Goal: Task Accomplishment & Management: Complete application form

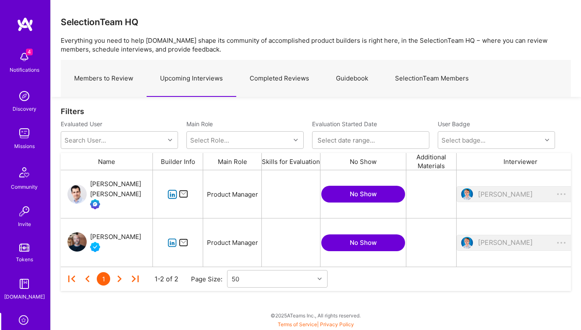
scroll to position [96, 510]
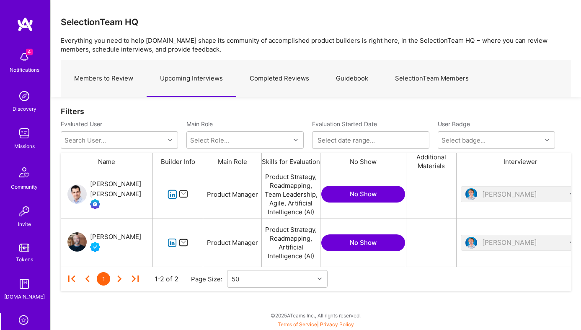
click at [118, 184] on div "[PERSON_NAME] [PERSON_NAME]" at bounding box center [121, 189] width 62 height 20
click at [117, 238] on div "[PERSON_NAME]" at bounding box center [115, 237] width 51 height 10
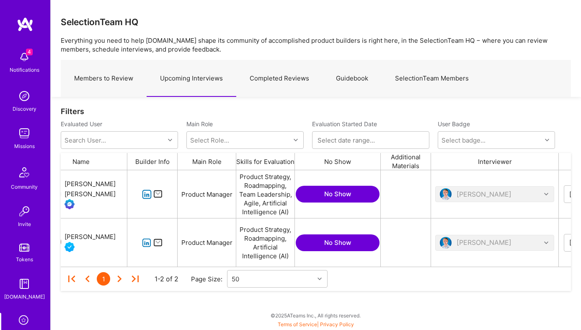
scroll to position [0, 0]
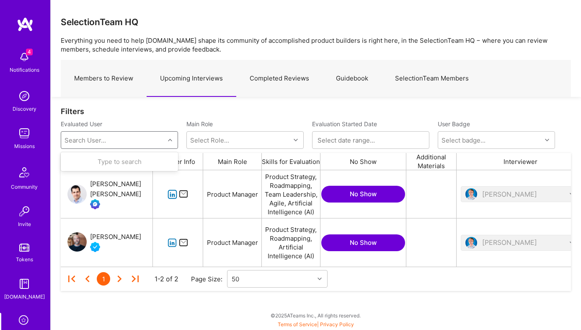
click at [123, 136] on div "Search User..." at bounding box center [112, 140] width 103 height 17
click at [146, 116] on div "Filters Evaluated User Search User... Main Role Select Role... Evaluation Start…" at bounding box center [316, 130] width 510 height 46
click at [225, 18] on div "SelectionTeam HQ" at bounding box center [316, 22] width 510 height 10
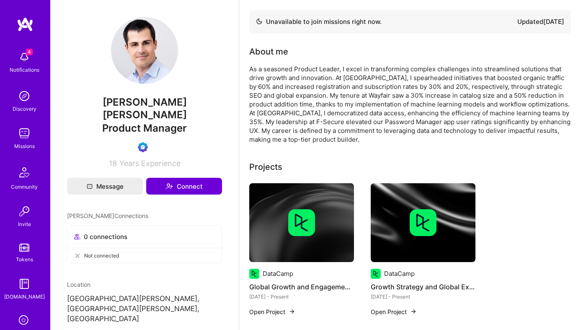
scroll to position [52, 0]
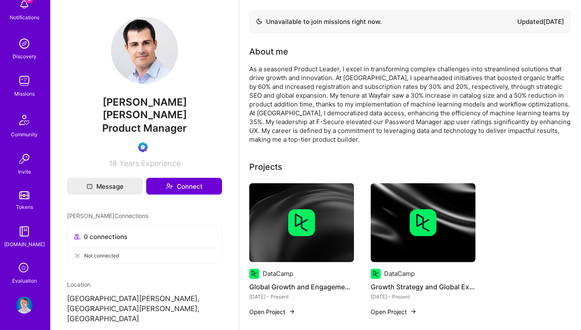
click at [20, 272] on icon at bounding box center [24, 268] width 16 height 16
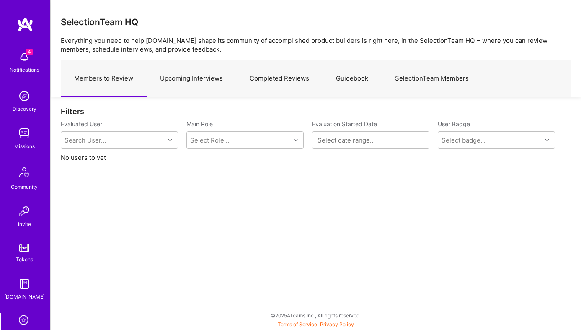
click at [197, 75] on link "Upcoming Interviews" at bounding box center [192, 78] width 90 height 36
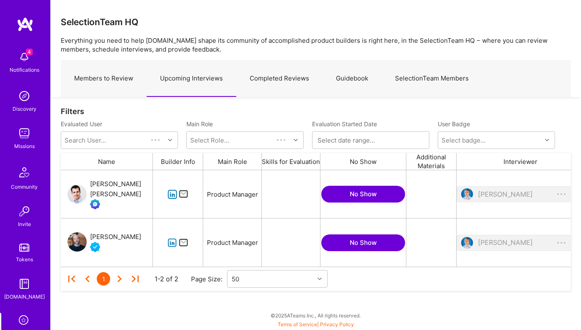
scroll to position [96, 510]
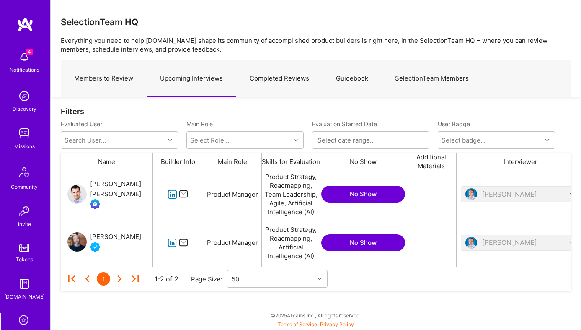
click at [306, 83] on link "Completed Reviews" at bounding box center [279, 78] width 86 height 36
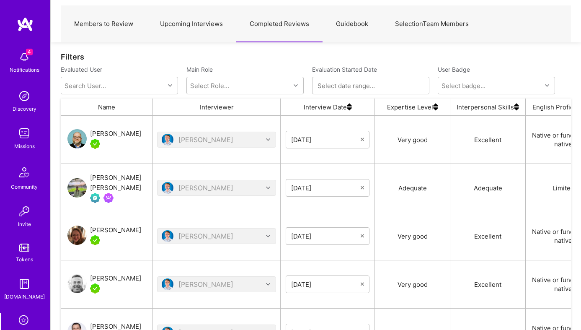
scroll to position [63, 0]
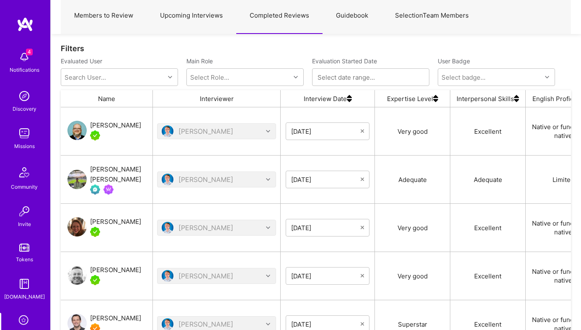
click at [251, 182] on div "[PERSON_NAME]" at bounding box center [216, 179] width 119 height 16
click at [266, 180] on div "[PERSON_NAME]" at bounding box center [216, 179] width 119 height 16
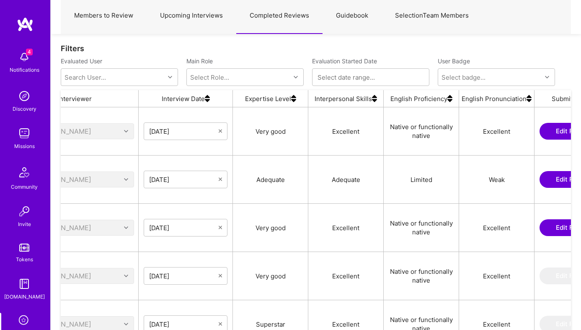
scroll to position [0, 284]
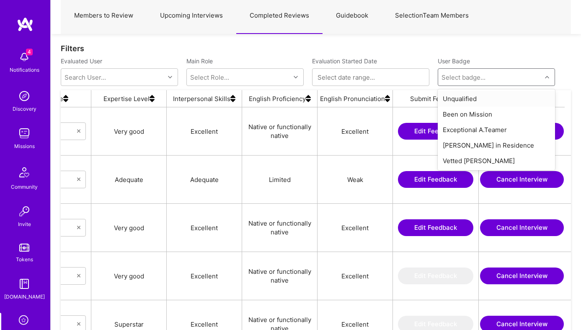
click at [481, 75] on div "Select badge..." at bounding box center [463, 77] width 44 height 9
click at [440, 45] on div "Filters" at bounding box center [316, 48] width 510 height 9
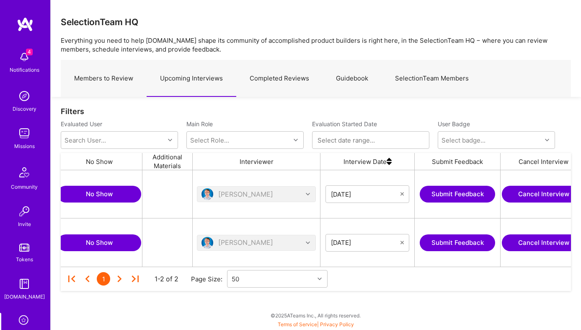
scroll to position [0, 286]
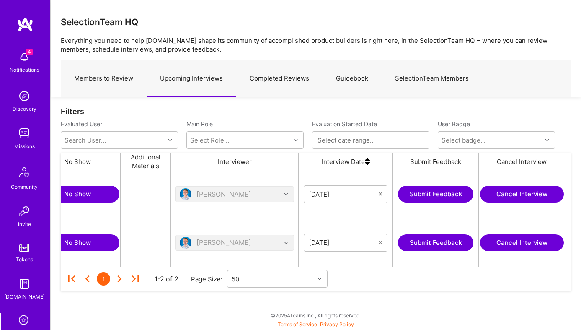
click at [453, 188] on button "Submit Feedback" at bounding box center [435, 194] width 75 height 17
click at [442, 240] on button "Submit Feedback" at bounding box center [435, 242] width 75 height 17
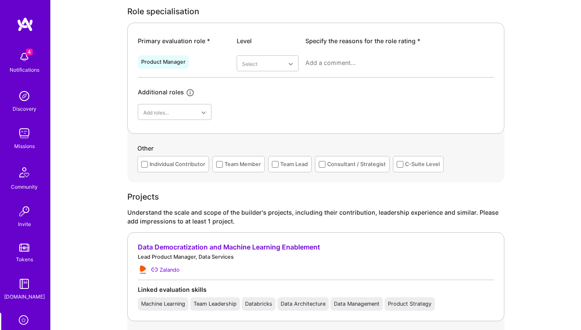
scroll to position [382, 0]
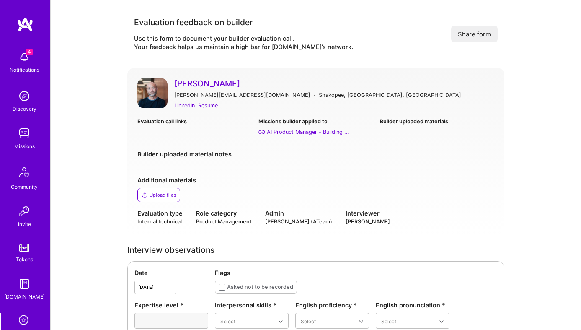
click at [504, 97] on div "Jon Caliri [EMAIL_ADDRESS][DOMAIN_NAME] · [GEOGRAPHIC_DATA], [GEOGRAPHIC_DATA],…" at bounding box center [315, 152] width 377 height 168
